Goal: Task Accomplishment & Management: Manage account settings

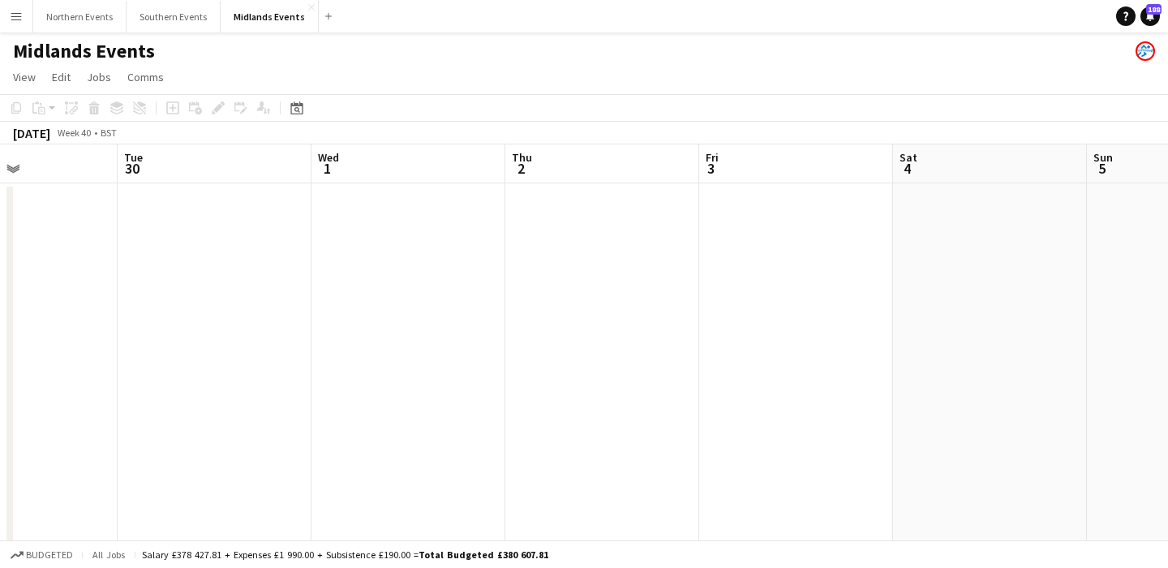
scroll to position [0, 771]
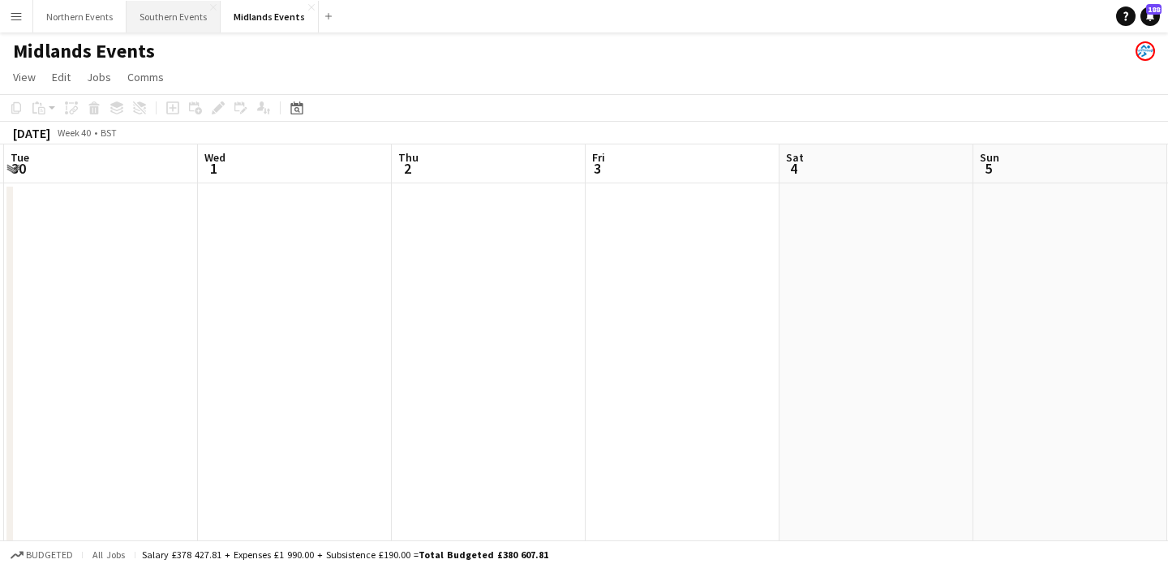
click at [172, 18] on button "Southern Events Close" at bounding box center [174, 17] width 94 height 32
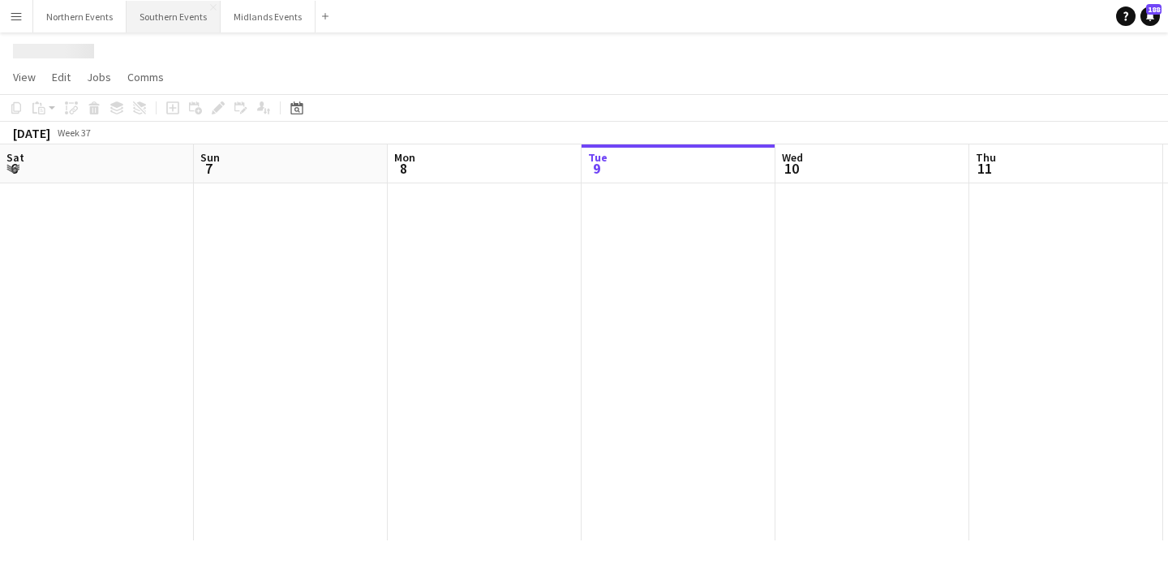
scroll to position [0, 388]
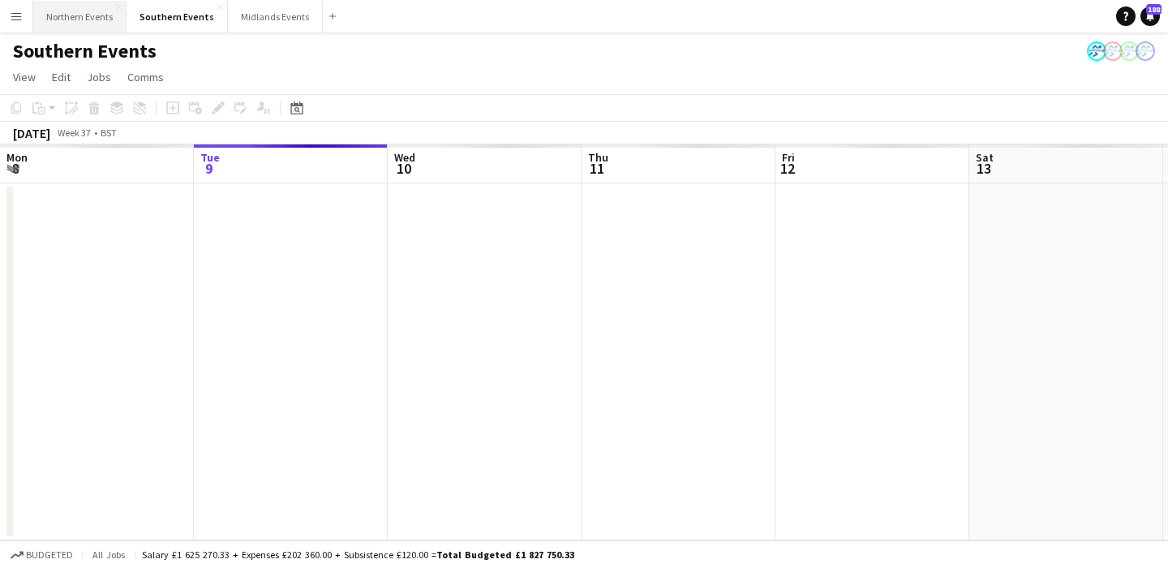
click at [75, 17] on button "Northern Events Close" at bounding box center [79, 17] width 93 height 32
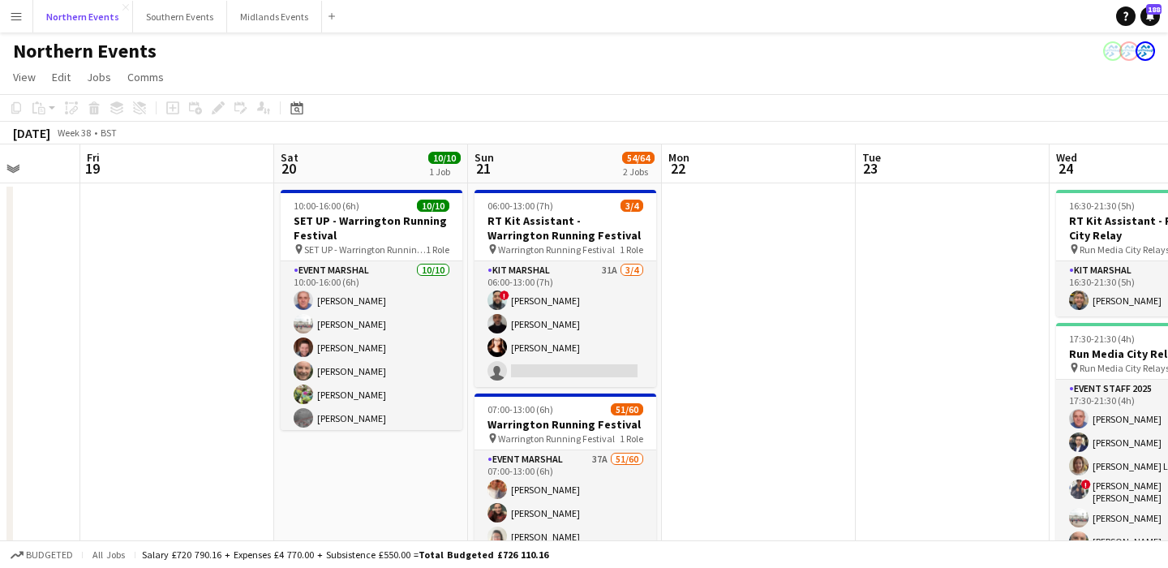
scroll to position [0, 739]
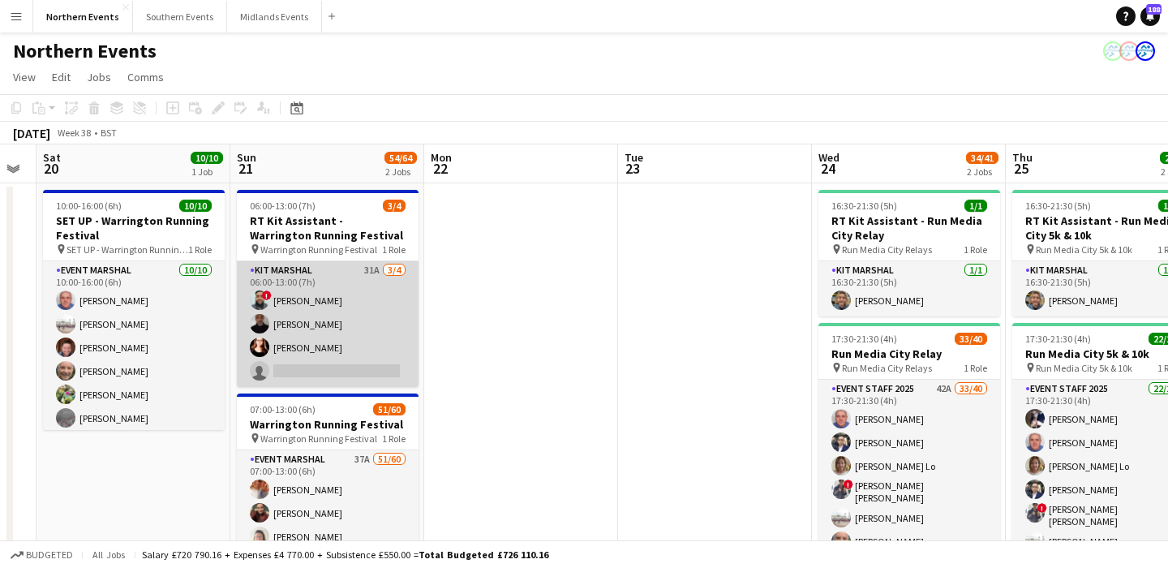
click at [359, 326] on app-card-role "Kit Marshal 31A [DATE] 06:00-13:00 (7h) ! [PERSON_NAME] [PERSON_NAME] [PERSON_N…" at bounding box center [328, 324] width 182 height 126
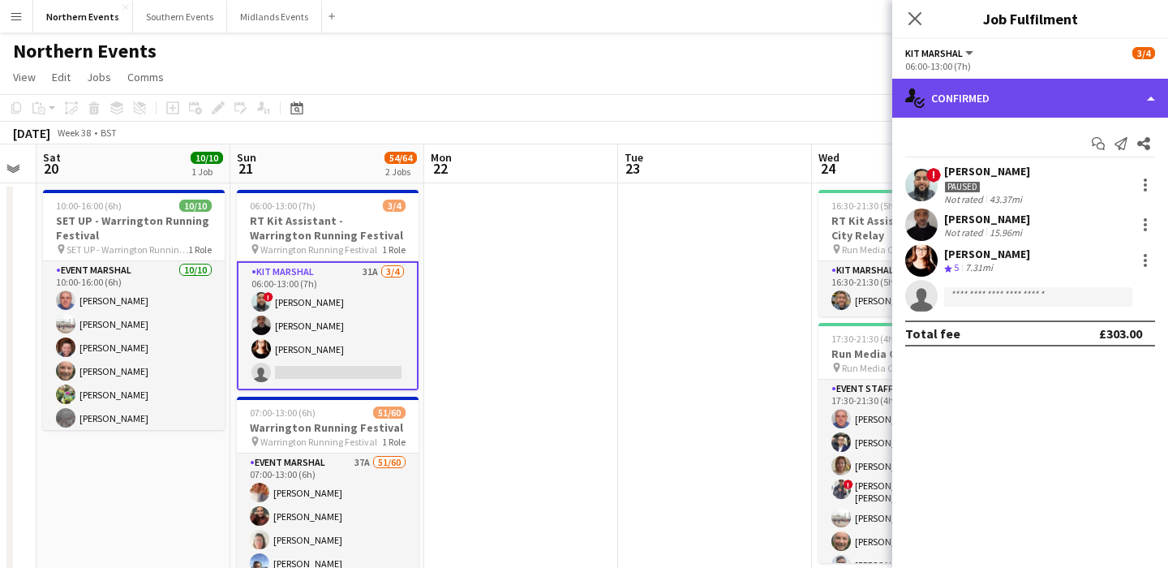
click at [1022, 98] on div "single-neutral-actions-check-2 Confirmed" at bounding box center [1030, 98] width 276 height 39
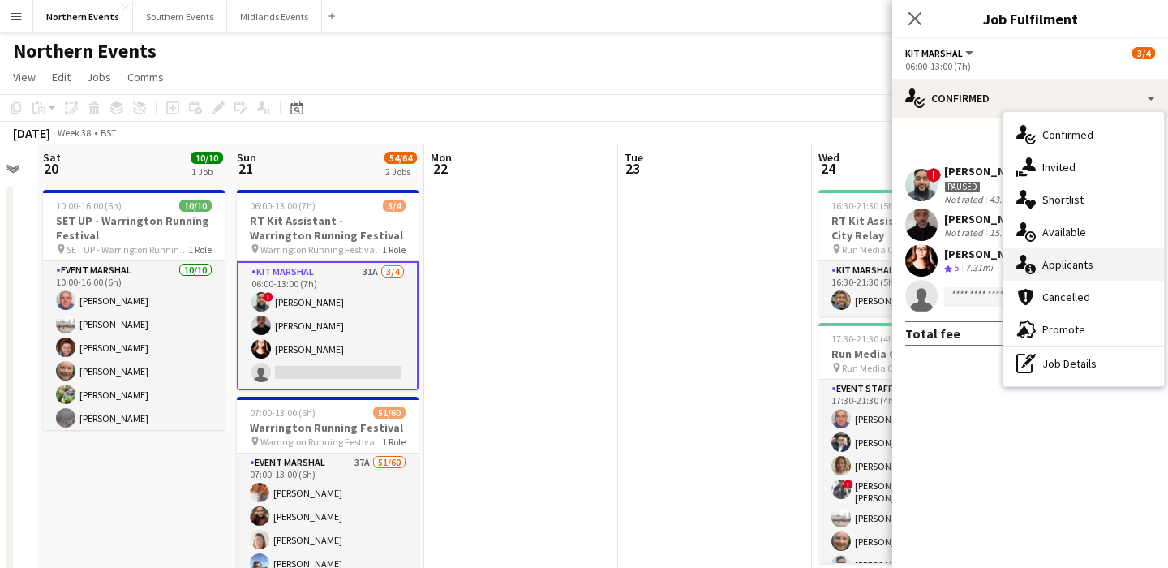
click at [1092, 264] on span "Applicants" at bounding box center [1067, 264] width 51 height 15
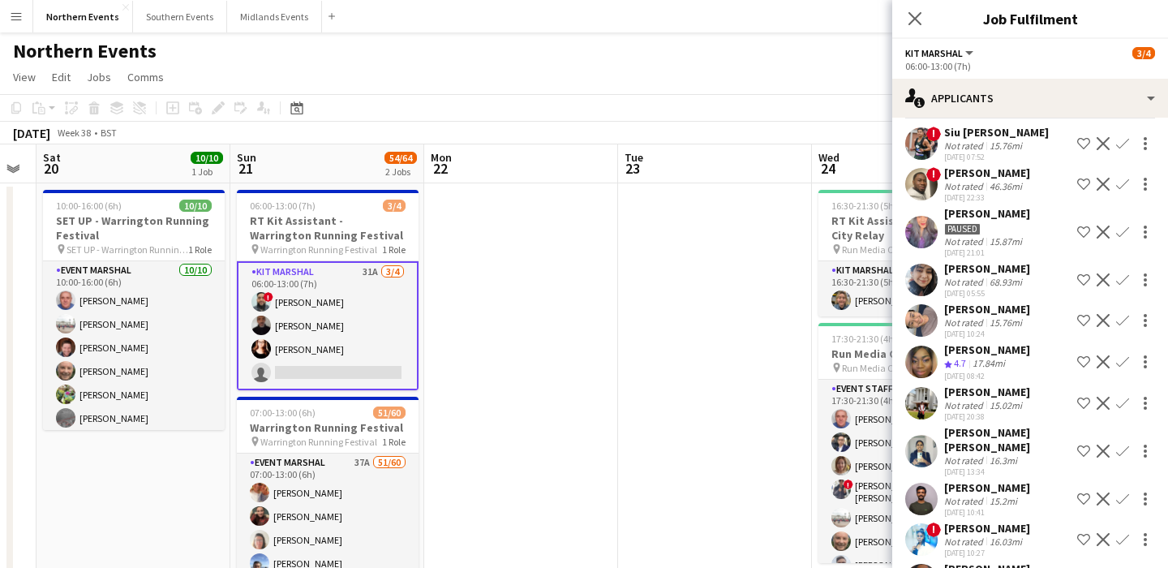
scroll to position [71, 0]
click at [1127, 318] on app-icon "Confirm" at bounding box center [1122, 319] width 13 height 13
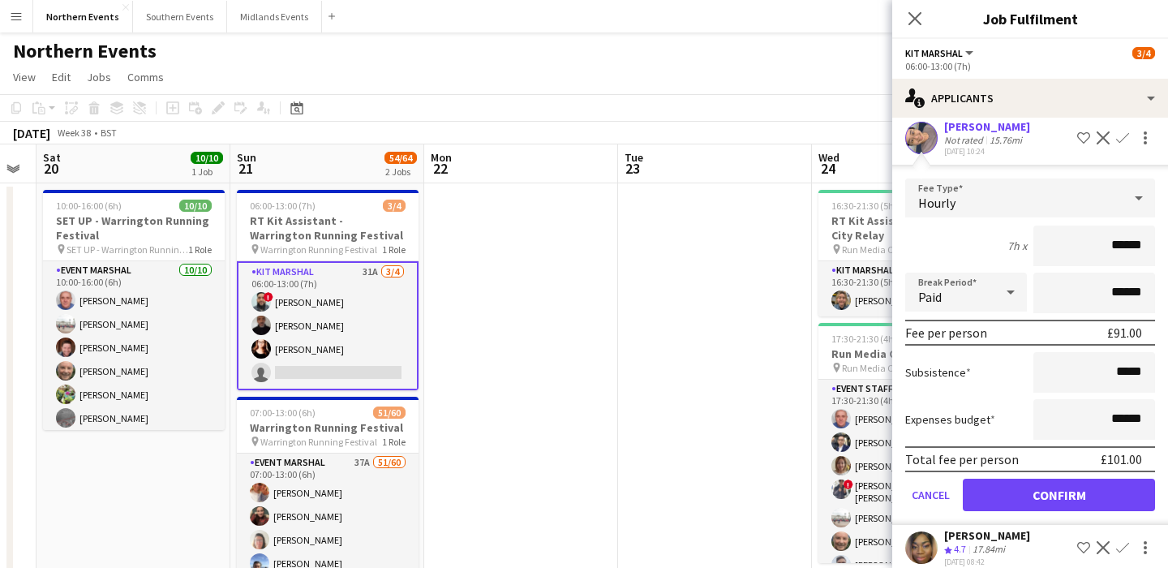
scroll to position [504, 0]
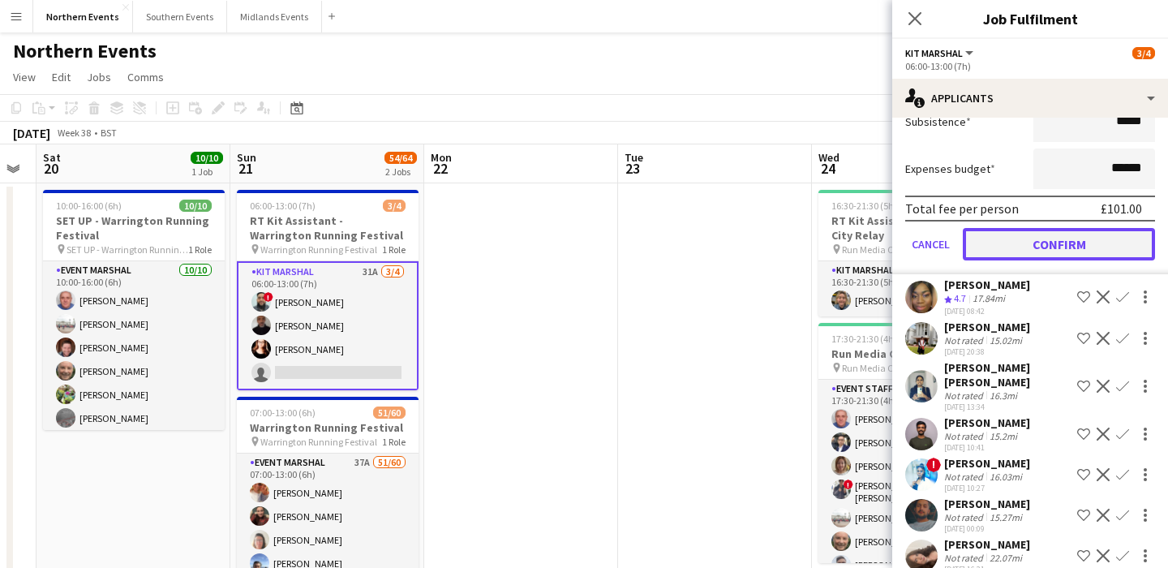
click at [1019, 245] on button "Confirm" at bounding box center [1059, 244] width 192 height 32
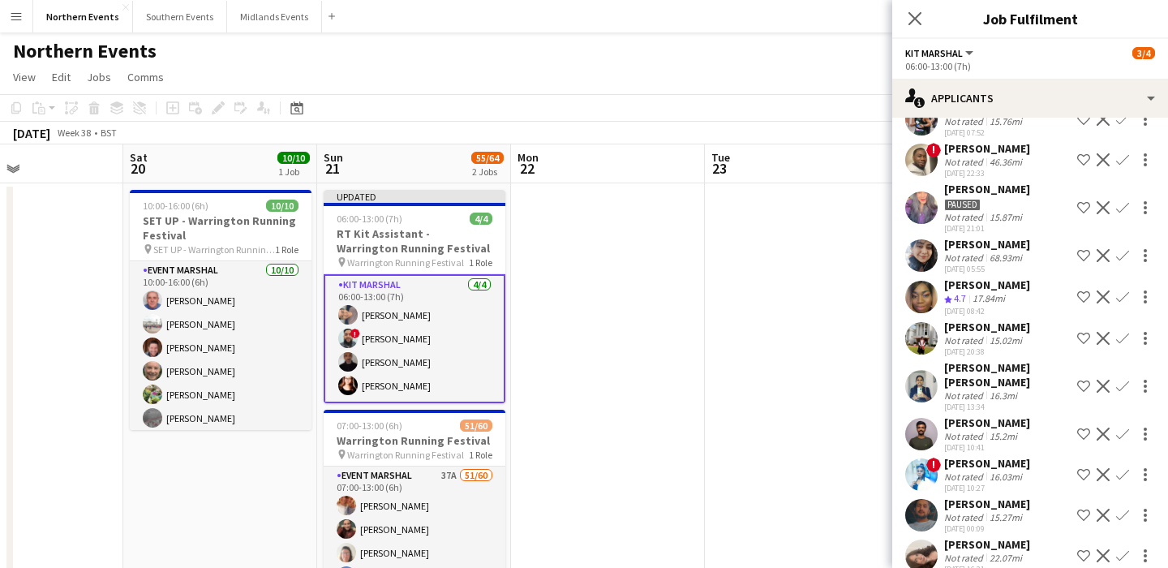
scroll to position [0, 459]
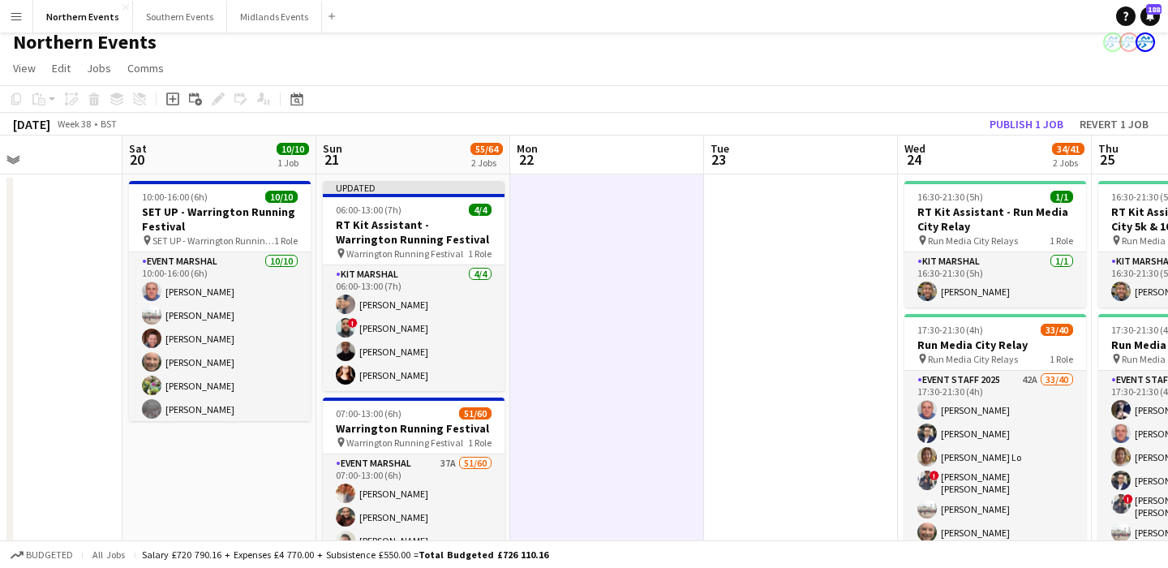
scroll to position [0, 539]
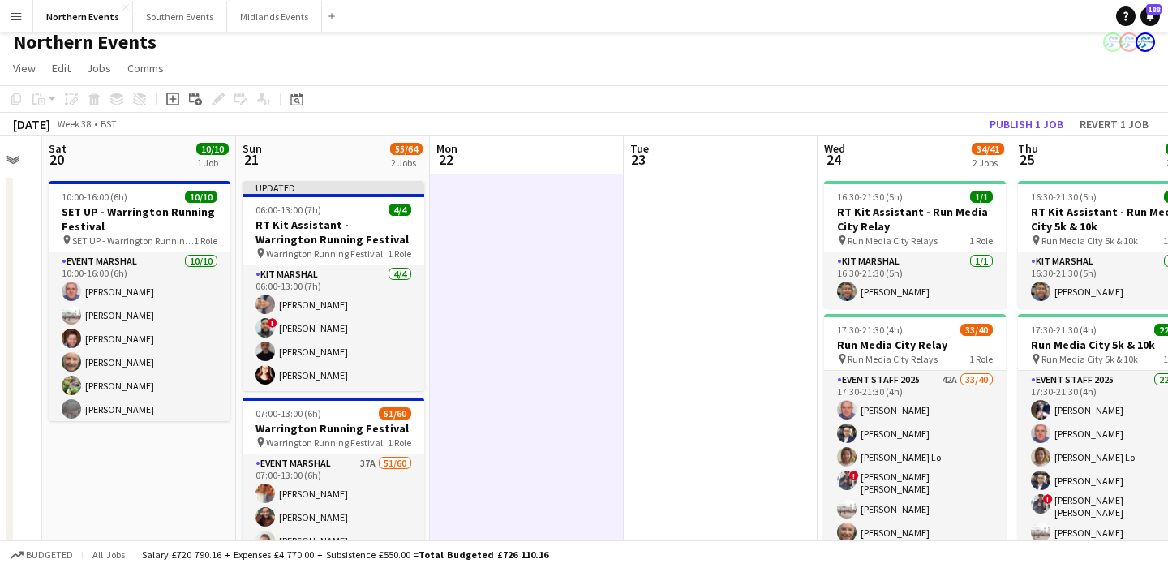
click at [371, 253] on span "Warrington Running Festival" at bounding box center [324, 253] width 117 height 12
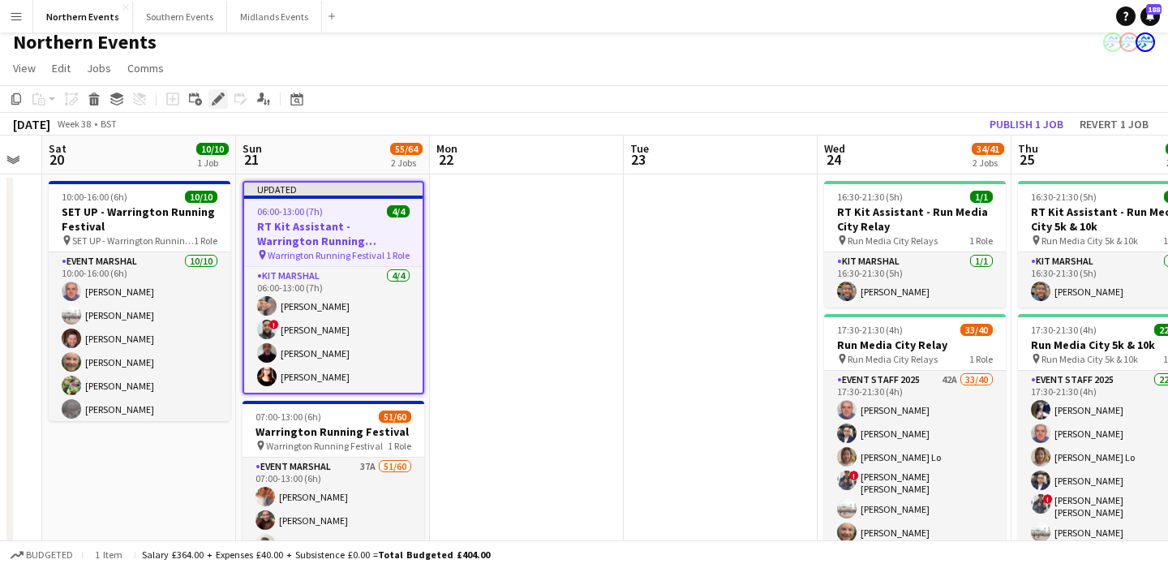
click at [221, 104] on icon "Edit" at bounding box center [218, 98] width 13 height 13
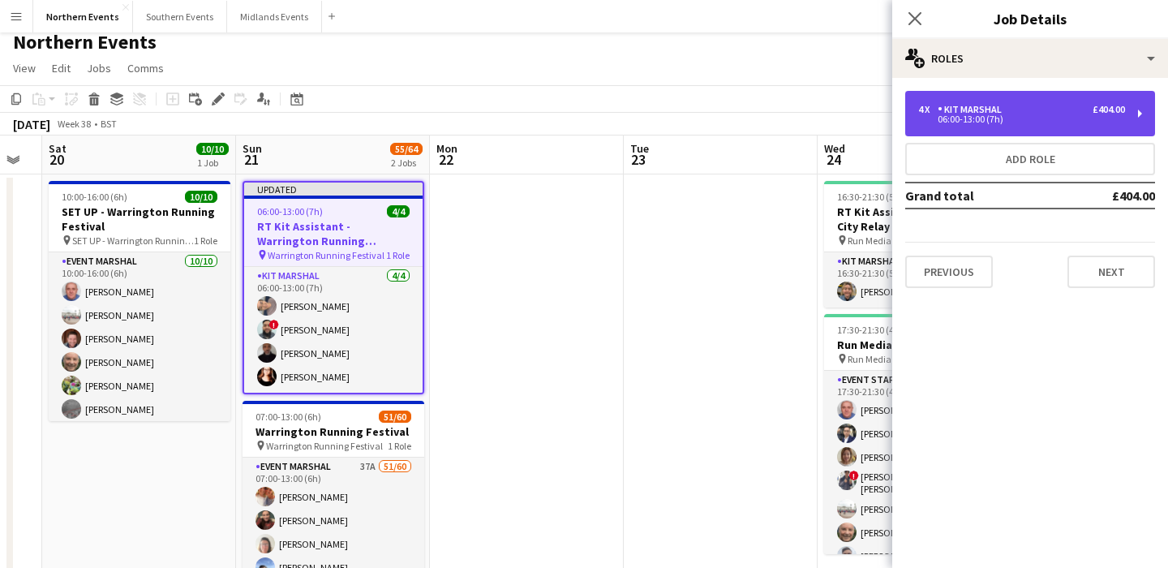
click at [1066, 121] on div "06:00-13:00 (7h)" at bounding box center [1021, 119] width 207 height 8
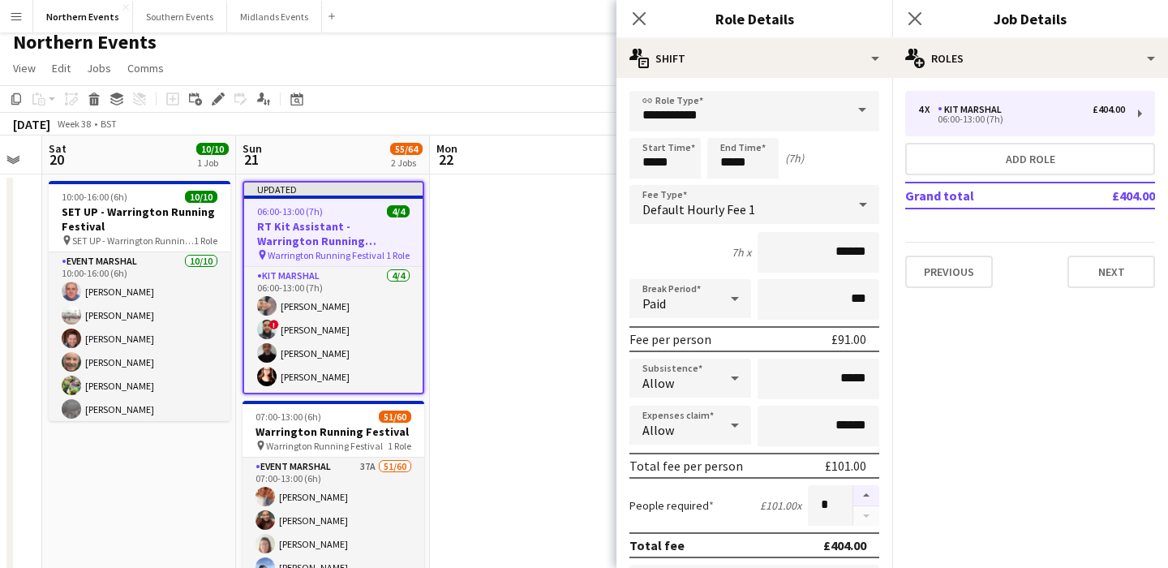
click at [865, 493] on button "button" at bounding box center [866, 495] width 26 height 21
type input "*"
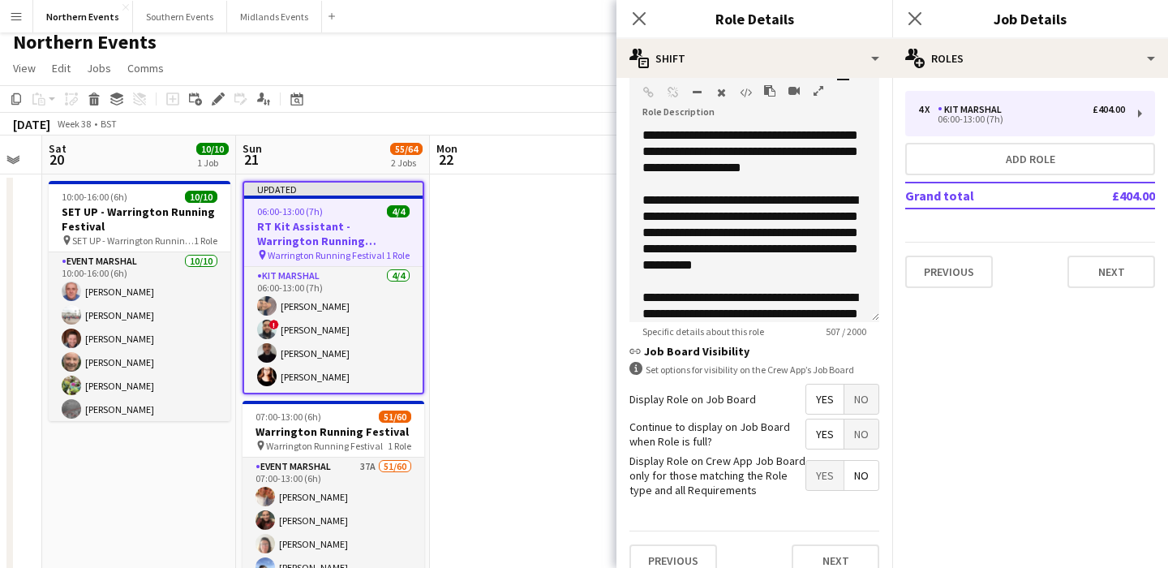
scroll to position [530, 0]
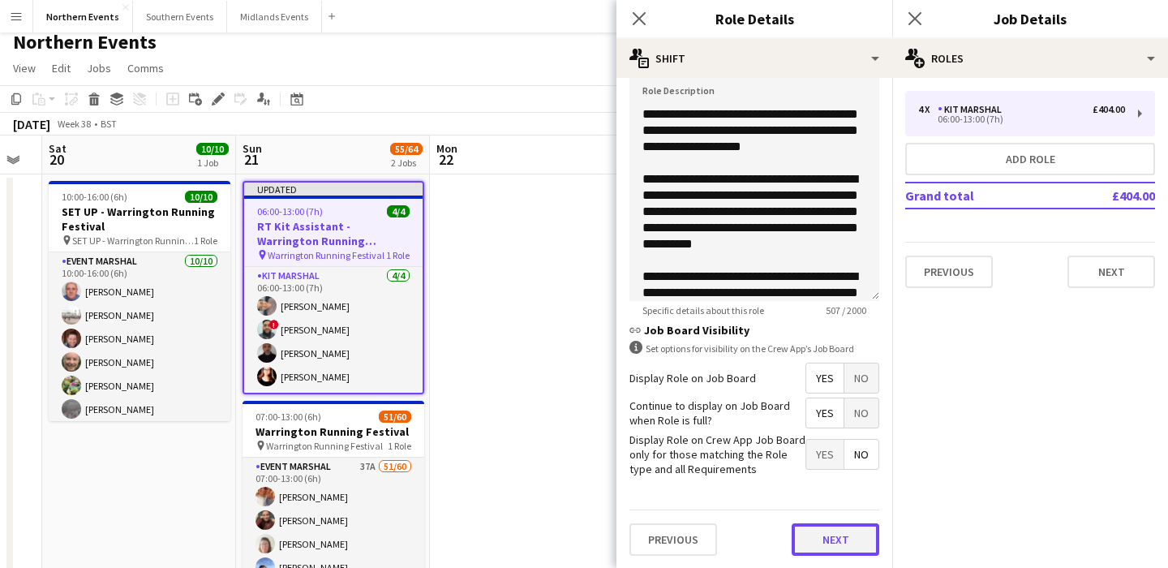
click at [835, 528] on button "Next" at bounding box center [836, 539] width 88 height 32
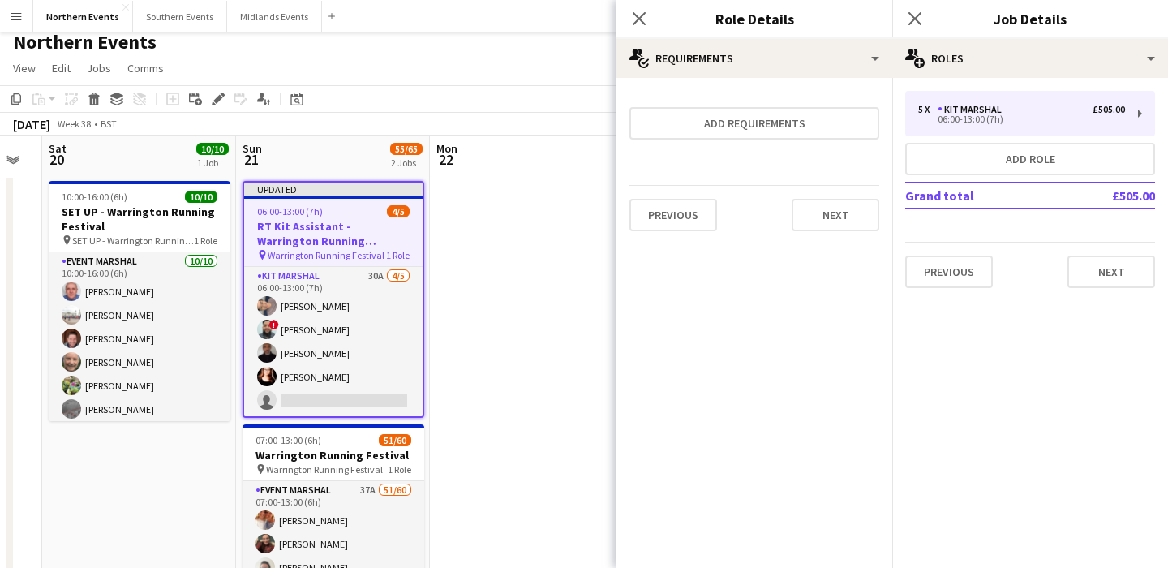
scroll to position [0, 0]
click at [860, 221] on button "Next" at bounding box center [836, 215] width 88 height 32
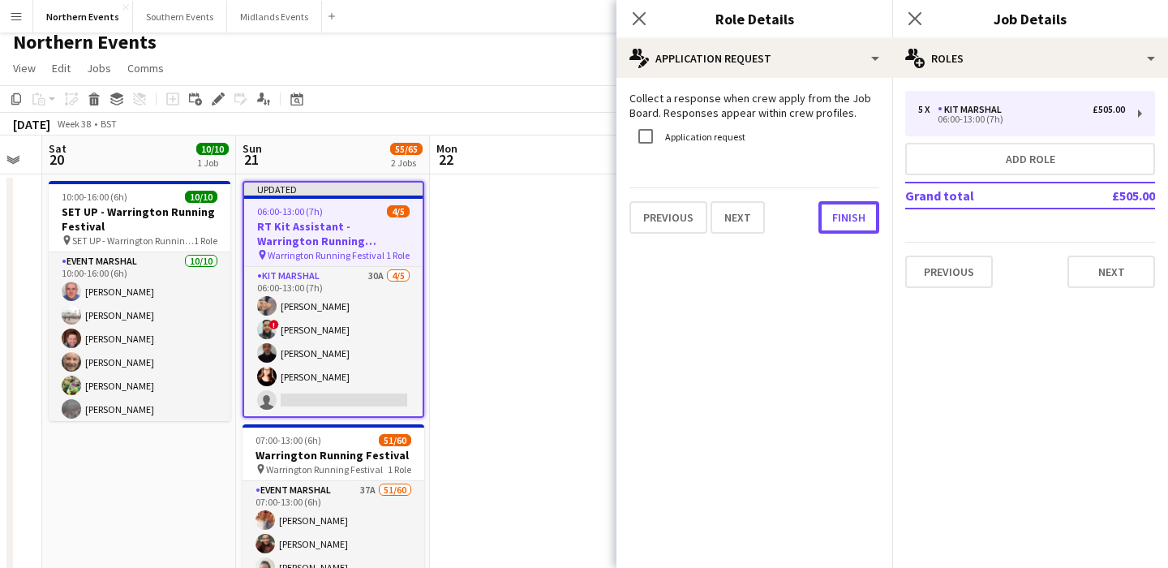
click at [860, 221] on button "Finish" at bounding box center [848, 217] width 61 height 32
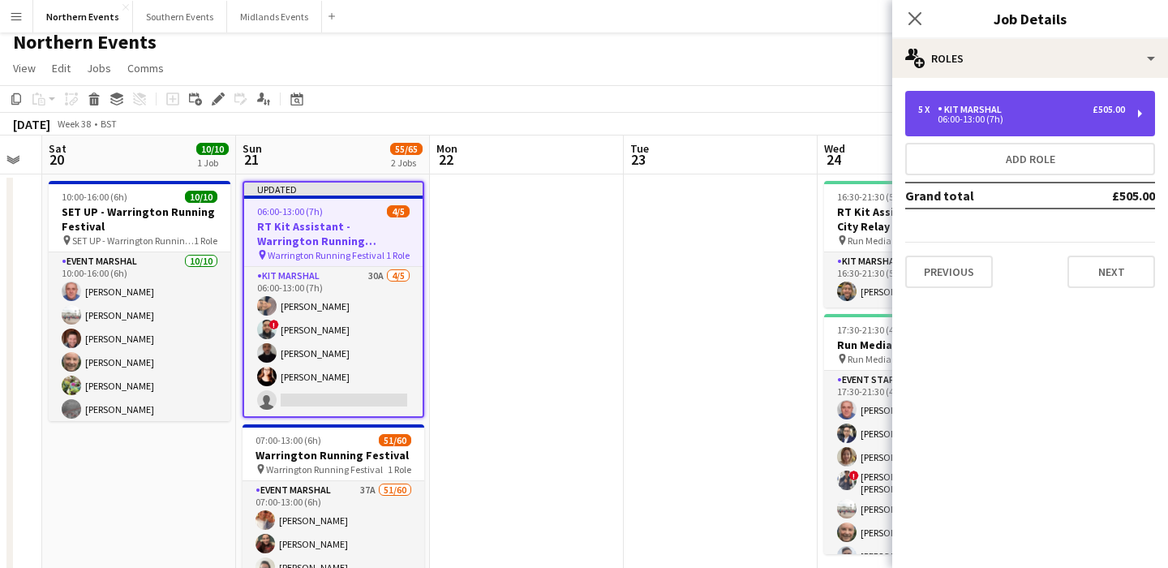
click at [1019, 111] on div "5 x Kit Marshal £505.00" at bounding box center [1021, 109] width 207 height 11
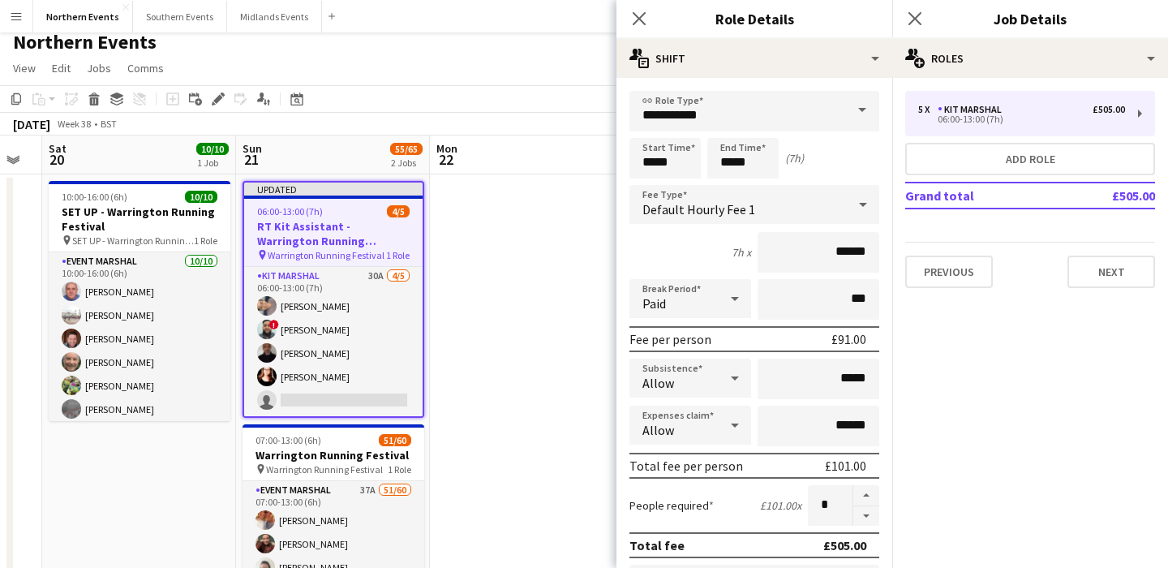
click at [567, 53] on div "Northern Events" at bounding box center [584, 39] width 1168 height 31
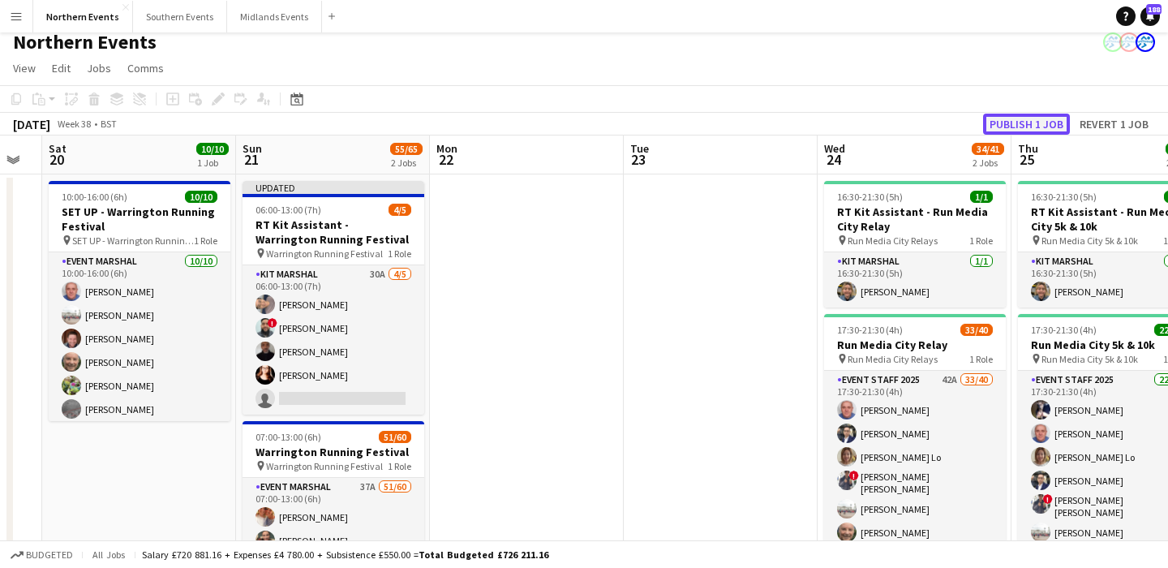
click at [1041, 121] on button "Publish 1 job" at bounding box center [1026, 124] width 87 height 21
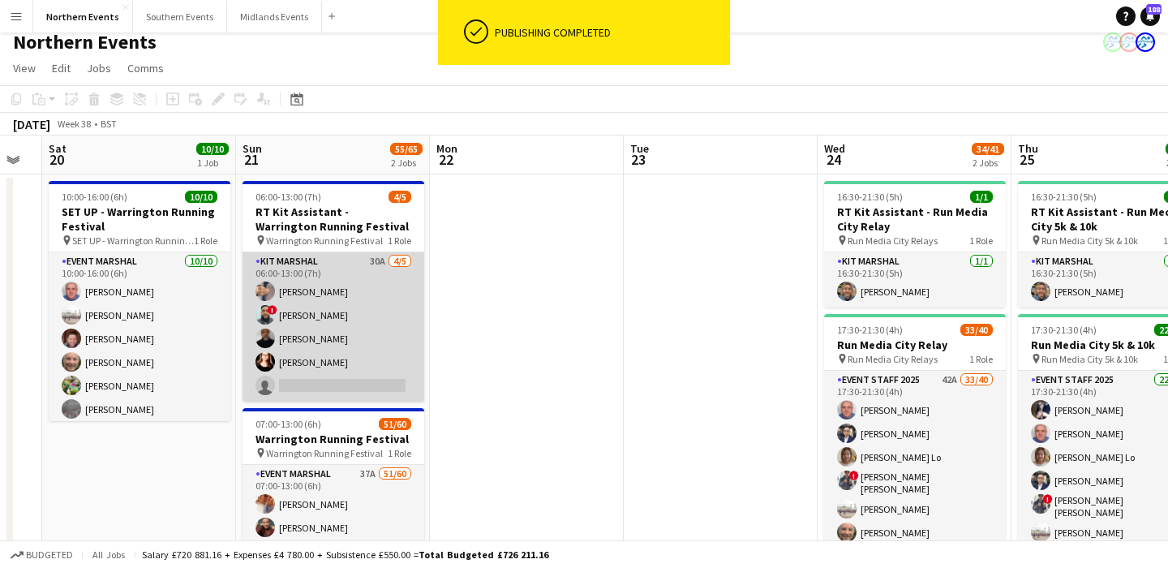
click at [375, 328] on app-card-role "Kit Marshal 30A [DATE] 06:00-13:00 (7h) [PERSON_NAME] ! [PERSON_NAME] [PERSON_N…" at bounding box center [334, 326] width 182 height 149
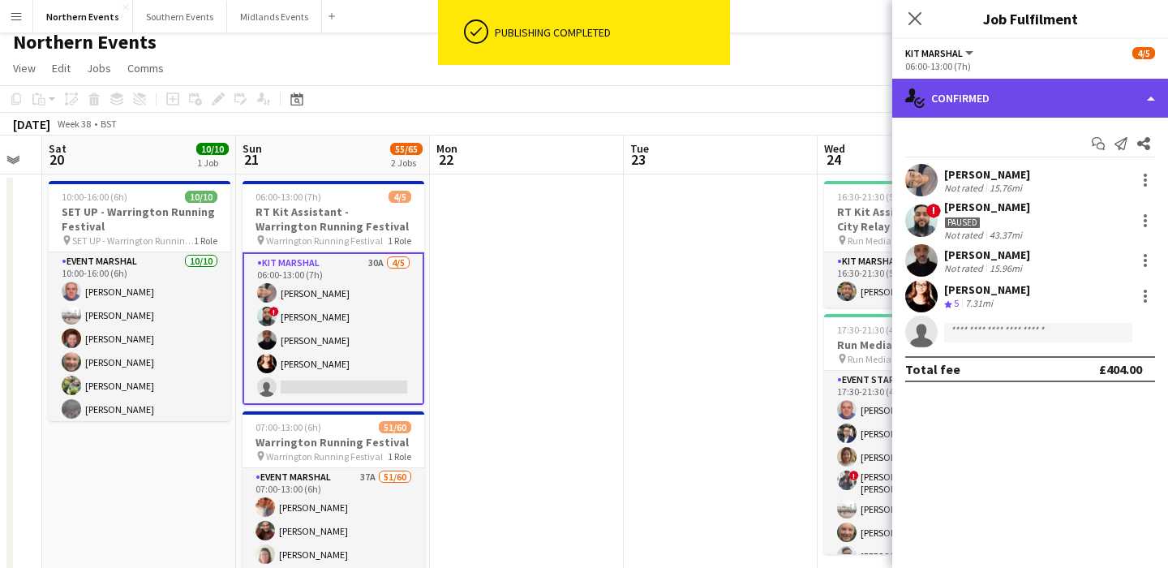
click at [1064, 101] on div "single-neutral-actions-check-2 Confirmed" at bounding box center [1030, 98] width 276 height 39
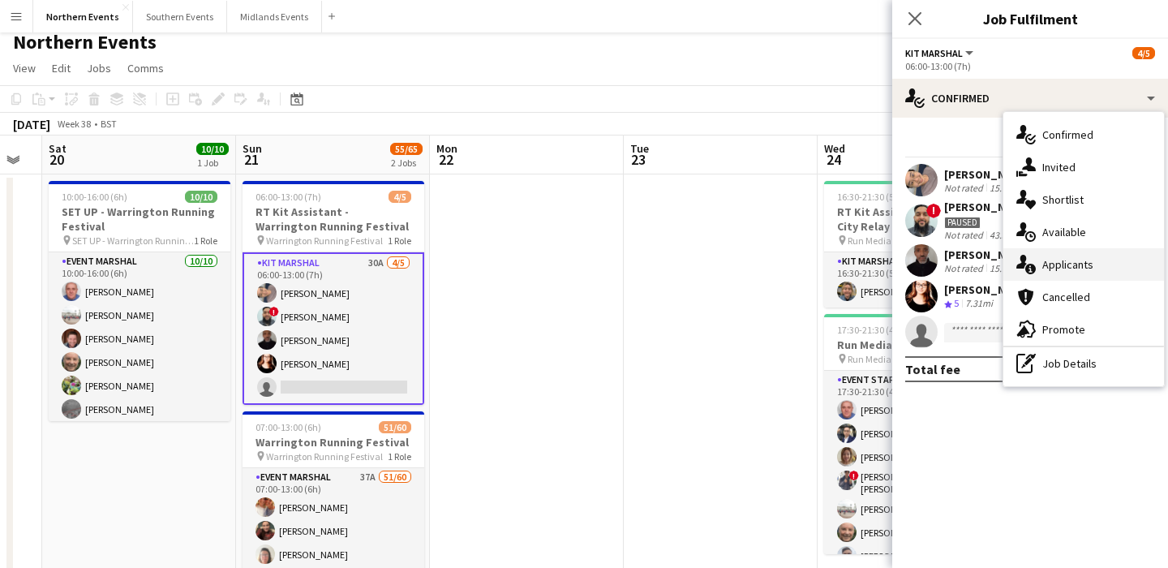
click at [1080, 272] on div "single-neutral-actions-information Applicants" at bounding box center [1083, 264] width 161 height 32
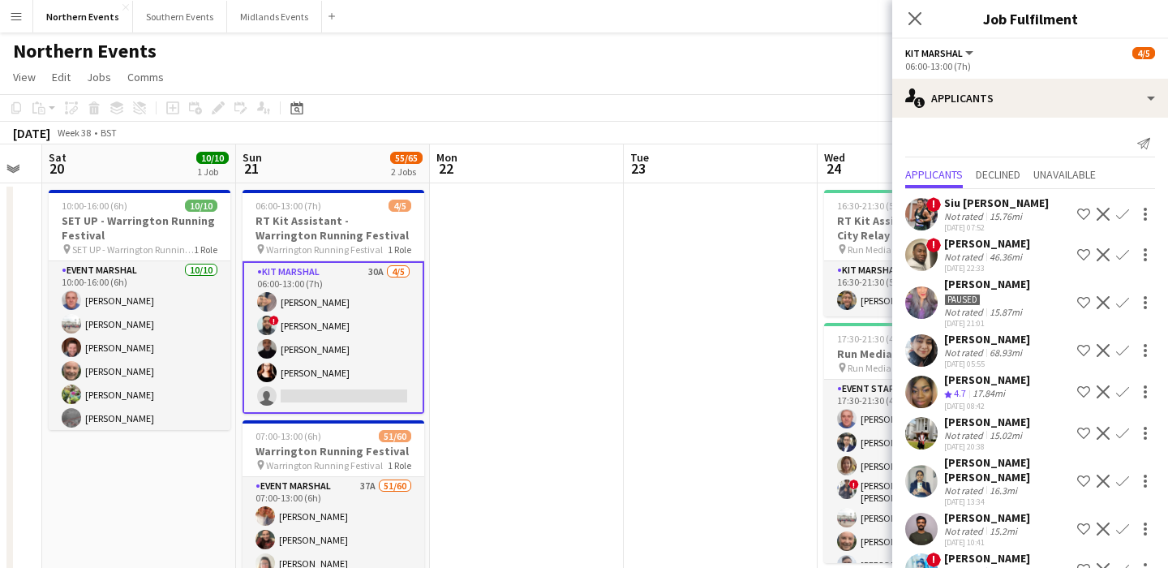
click at [1118, 212] on app-icon "Confirm" at bounding box center [1122, 214] width 13 height 13
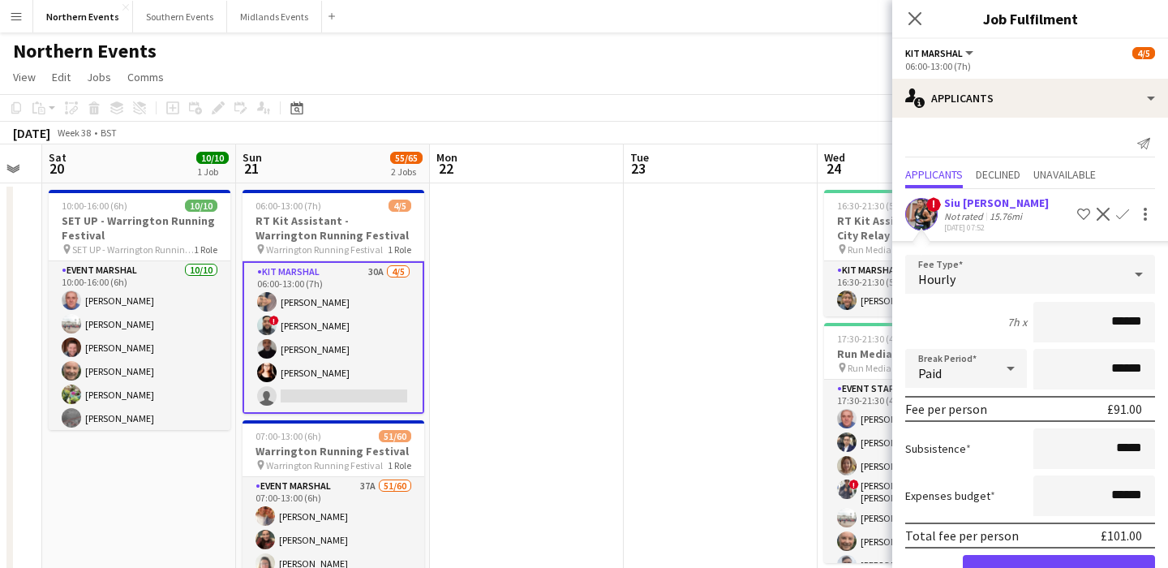
scroll to position [41, 0]
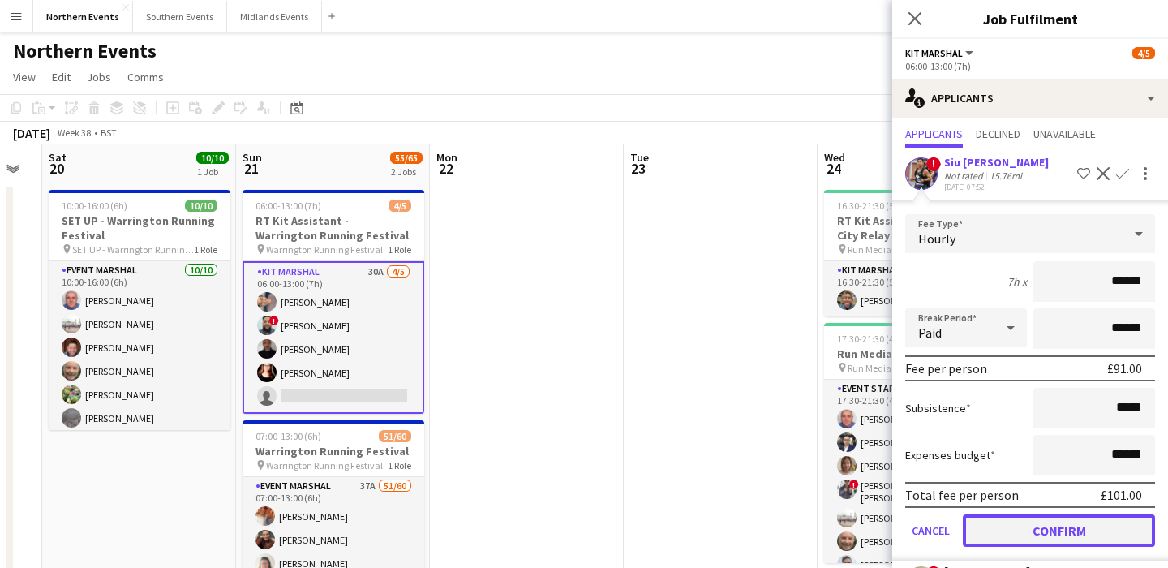
click at [1029, 524] on button "Confirm" at bounding box center [1059, 530] width 192 height 32
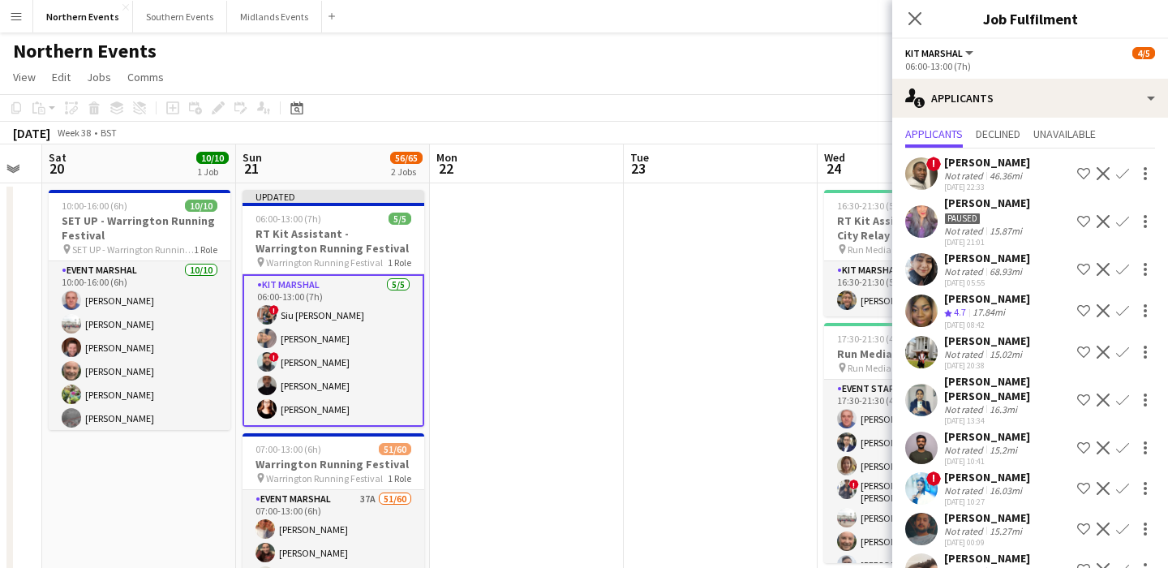
click at [830, 116] on app-toolbar "Copy Paste Paste Command V Paste with crew Command Shift V Paste linked Job [GE…" at bounding box center [584, 108] width 1168 height 28
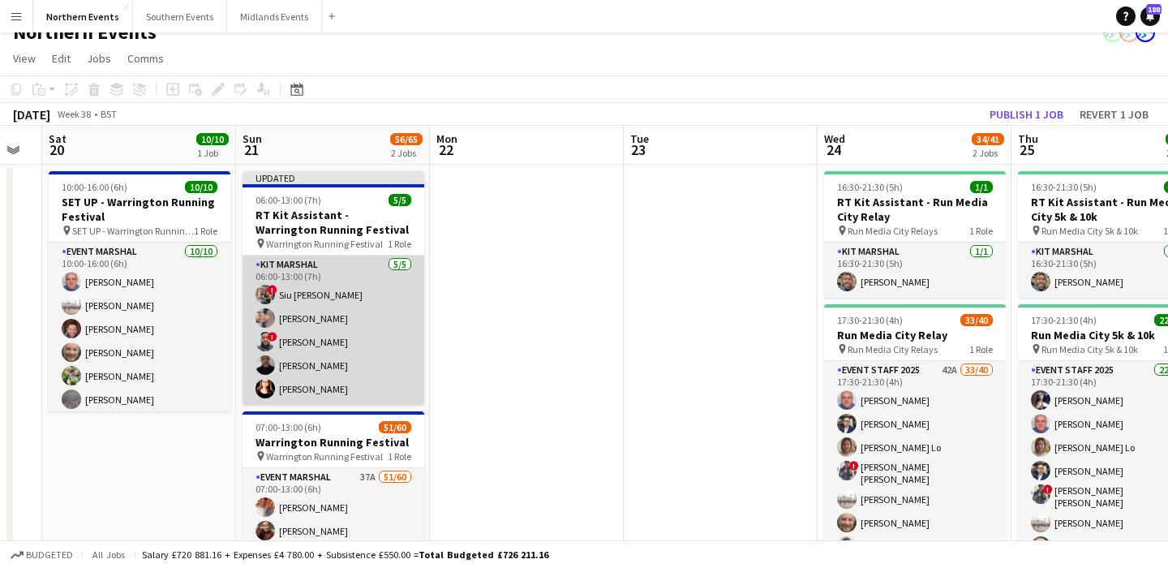
scroll to position [21, 0]
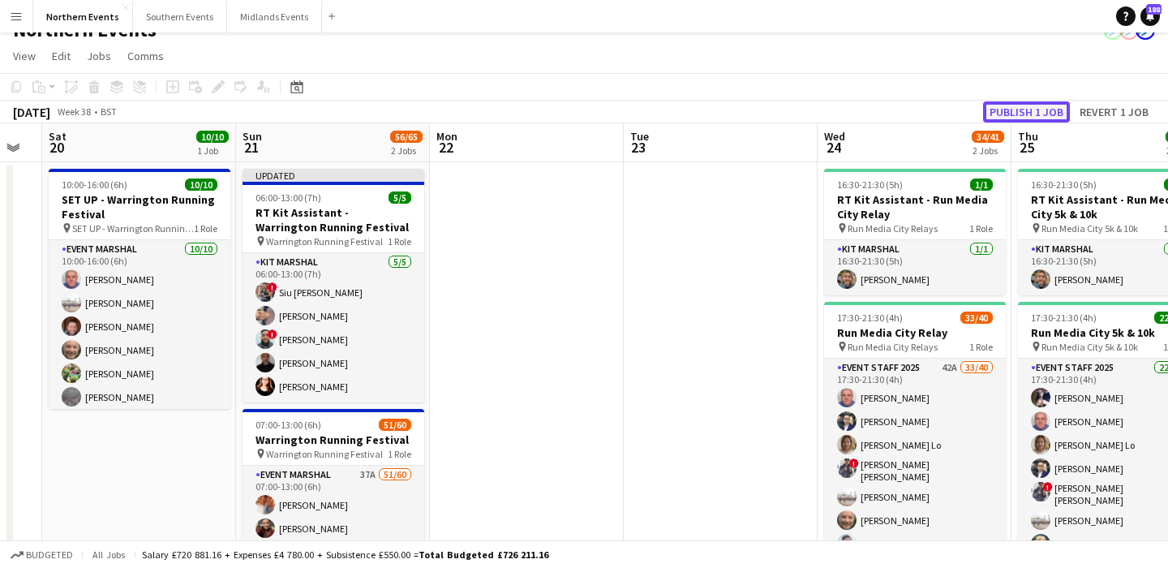
click at [1019, 104] on button "Publish 1 job" at bounding box center [1026, 111] width 87 height 21
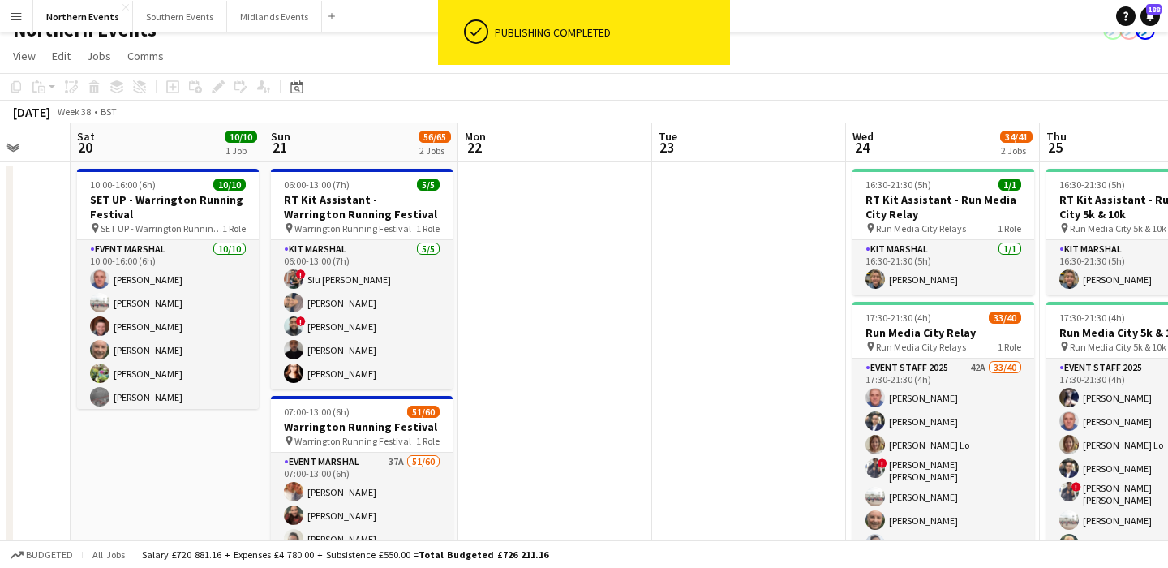
scroll to position [0, 492]
